Goal: Navigation & Orientation: Find specific page/section

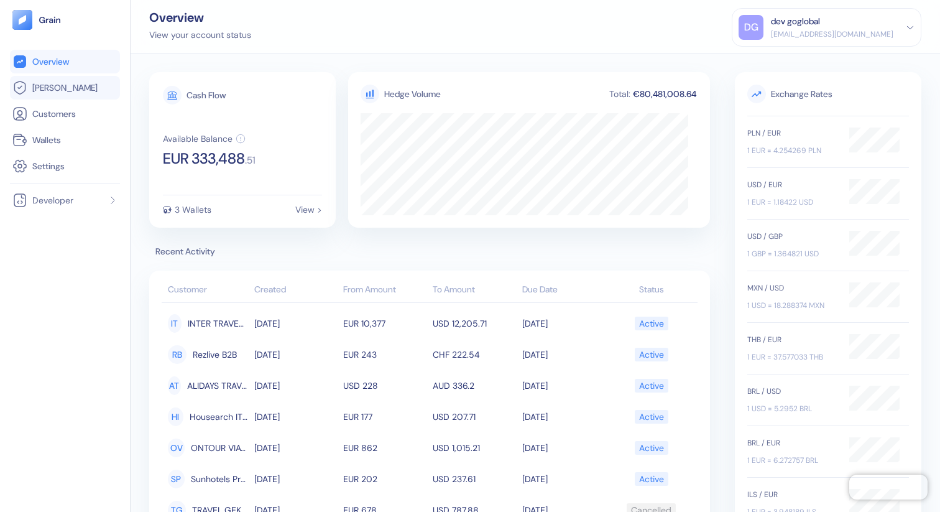
click at [65, 93] on link "[PERSON_NAME]" at bounding box center [64, 87] width 105 height 15
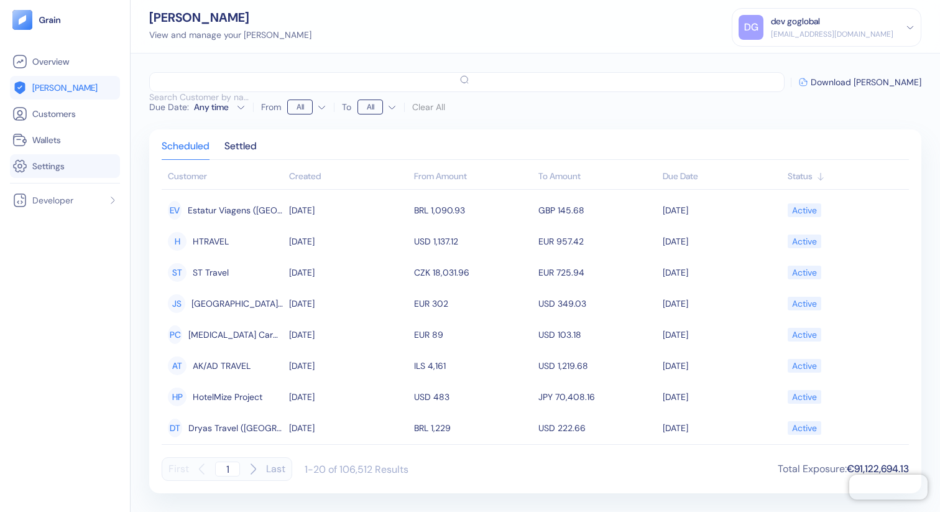
click at [65, 166] on span "Settings" at bounding box center [48, 166] width 32 height 12
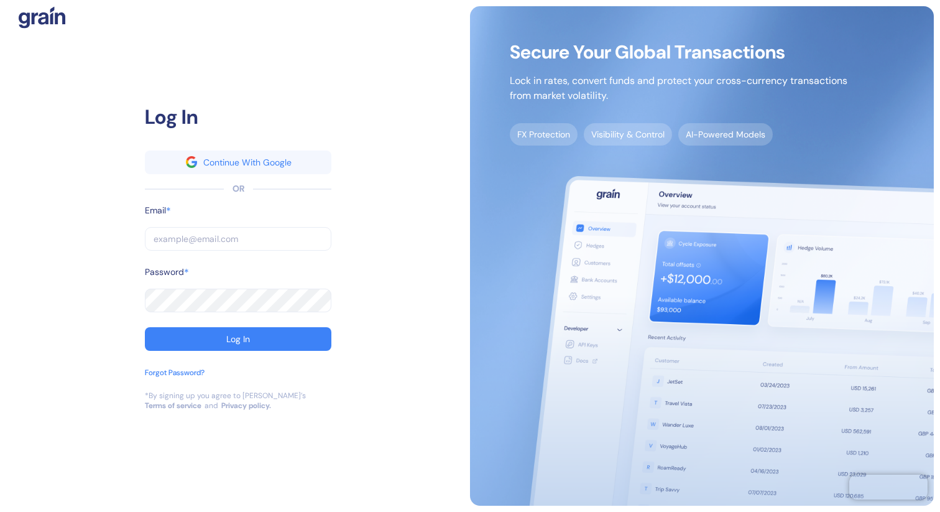
click at [256, 240] on input "text" at bounding box center [238, 239] width 187 height 24
type input "g"
type input "go"
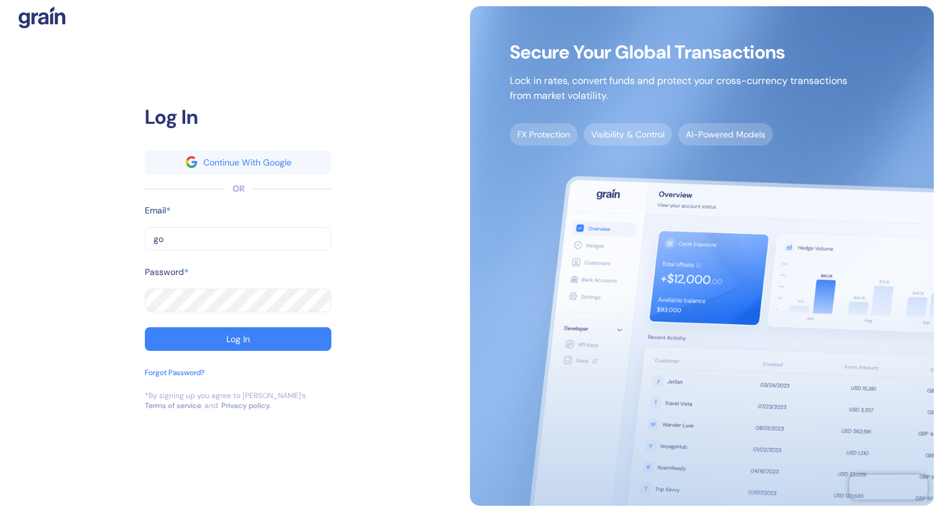
type input "gog"
type input "[EMAIL_ADDRESS][DOMAIN_NAME]"
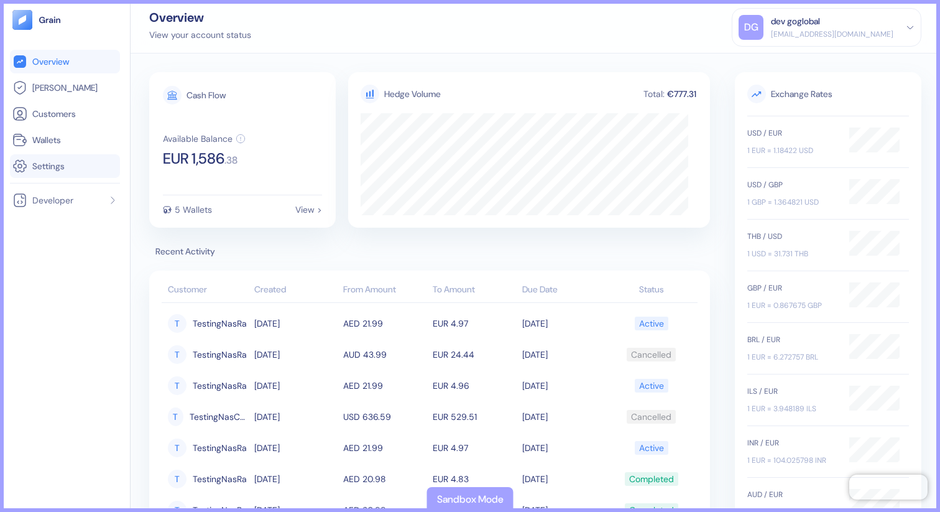
click at [63, 164] on span "Settings" at bounding box center [48, 166] width 32 height 12
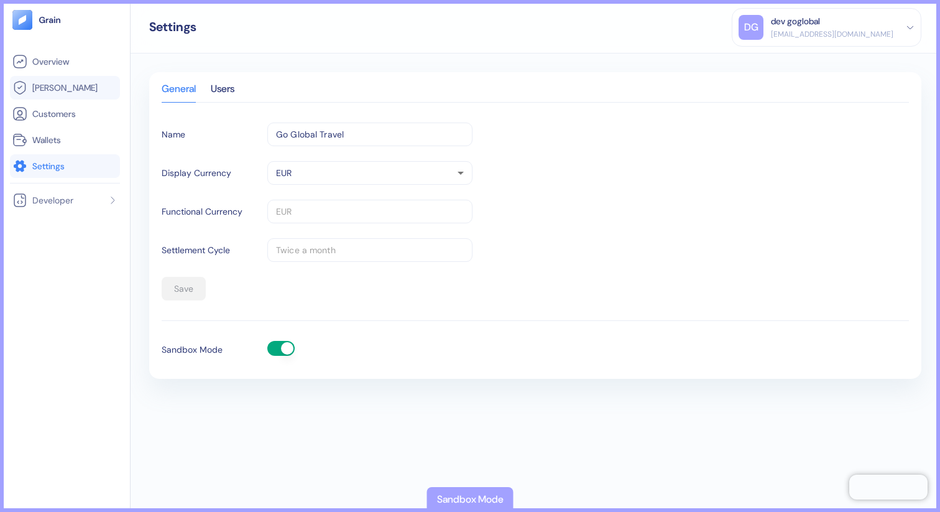
click at [60, 88] on span "[PERSON_NAME]" at bounding box center [64, 87] width 65 height 12
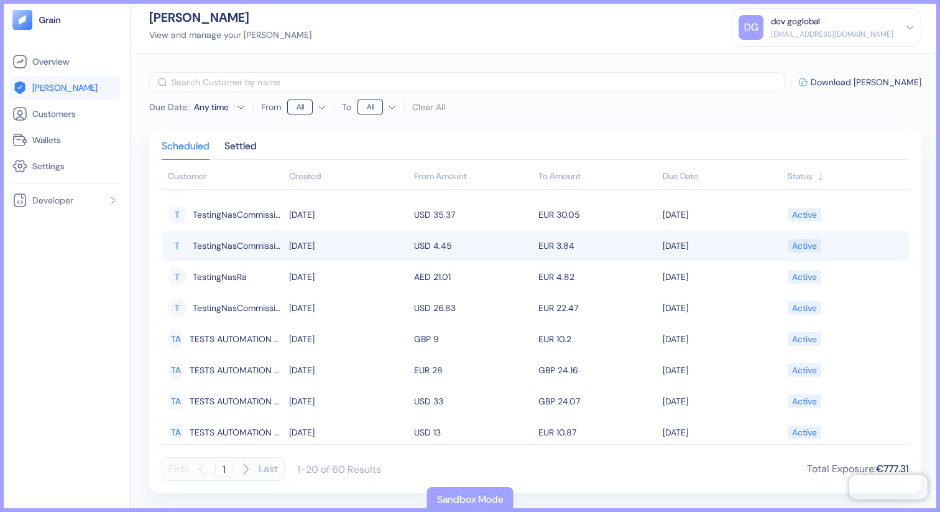
scroll to position [23, 0]
